Goal: Information Seeking & Learning: Learn about a topic

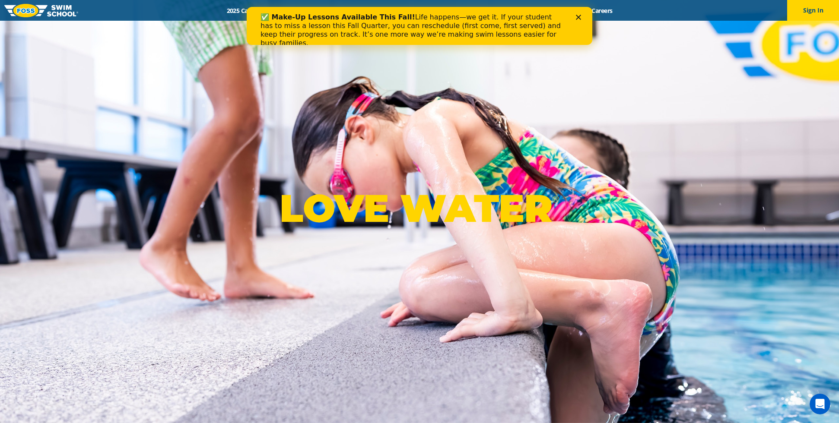
click at [580, 20] on div "✅ Make-Up Lessons Available This Fall! Life happens—we get it. If your student …" at bounding box center [419, 30] width 345 height 40
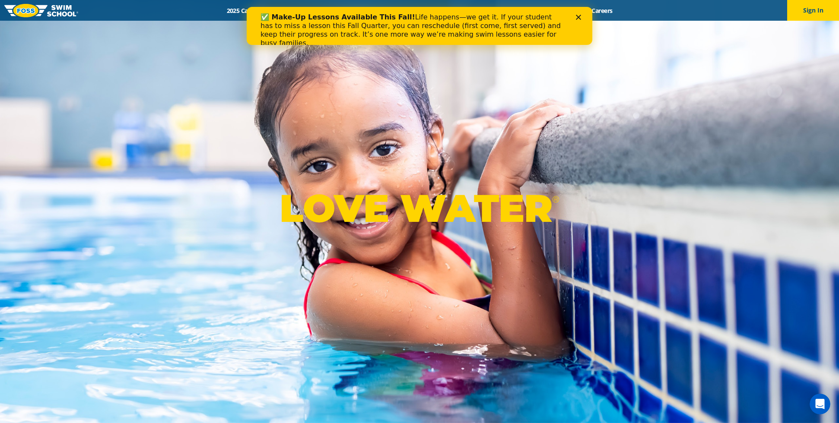
click at [580, 16] on icon "Close" at bounding box center [578, 17] width 5 height 5
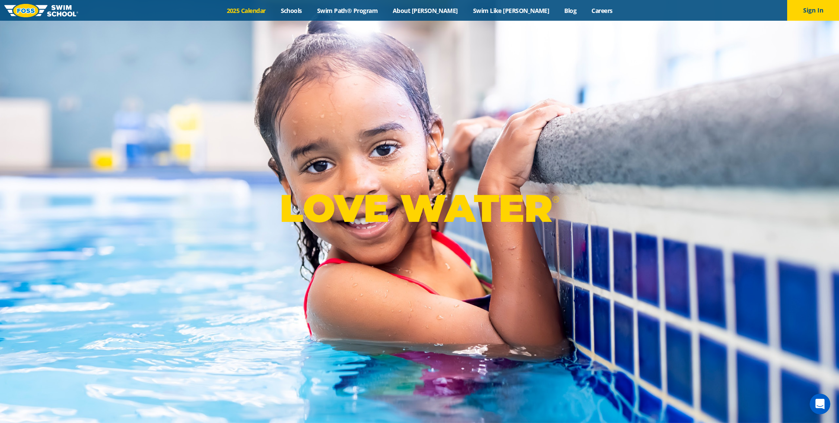
click at [269, 8] on link "2025 Calendar" at bounding box center [246, 10] width 54 height 8
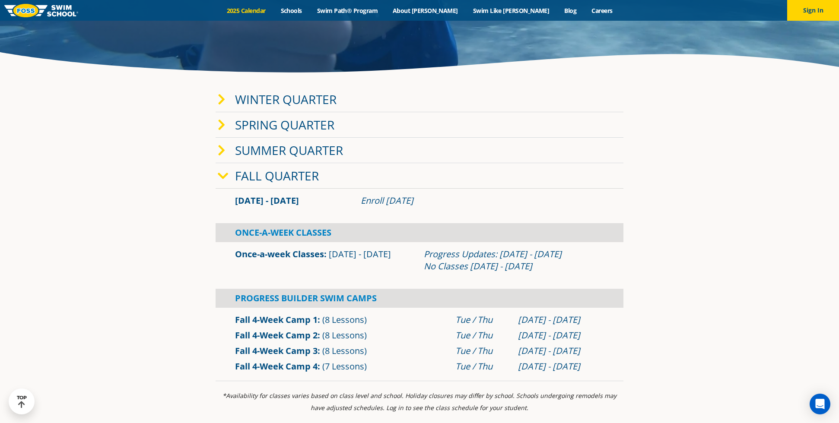
scroll to position [215, 0]
click at [223, 100] on icon at bounding box center [222, 99] width 8 height 12
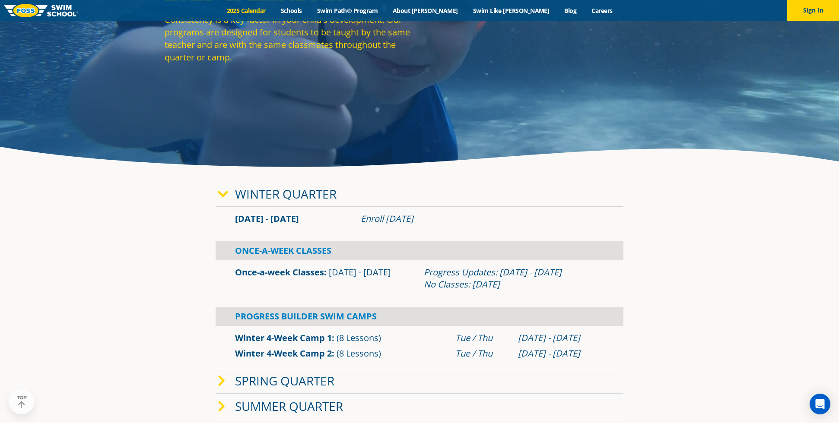
scroll to position [180, 0]
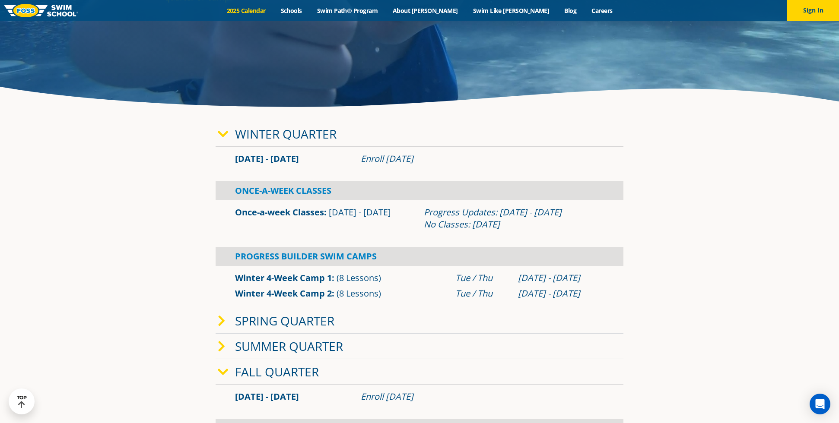
click at [228, 133] on icon at bounding box center [223, 134] width 11 height 12
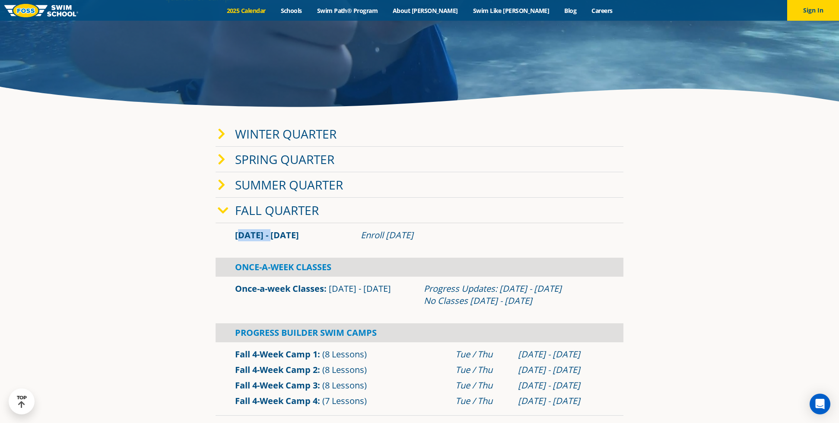
drag, startPoint x: 238, startPoint y: 237, endPoint x: 291, endPoint y: 234, distance: 53.6
click at [268, 235] on span "[DATE] - [DATE]" at bounding box center [267, 235] width 64 height 12
click at [292, 234] on span "[DATE] - [DATE]" at bounding box center [267, 235] width 64 height 12
click at [228, 132] on span at bounding box center [226, 134] width 17 height 13
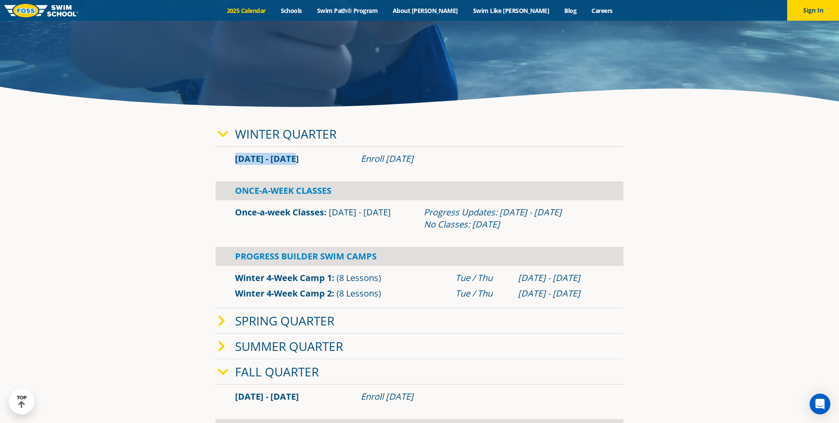
drag, startPoint x: 234, startPoint y: 158, endPoint x: 313, endPoint y: 160, distance: 79.5
click at [313, 160] on div "[DATE] - [DATE]" at bounding box center [294, 159] width 126 height 12
